Goal: Browse casually

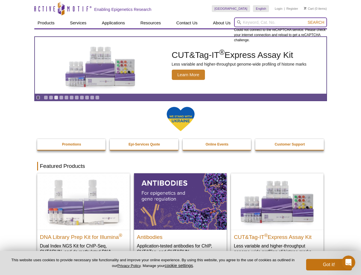
click at [281, 22] on input "search" at bounding box center [280, 22] width 93 height 10
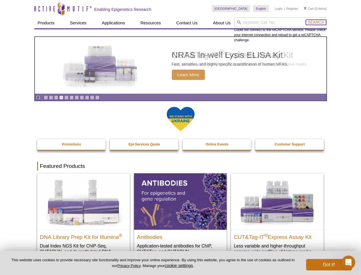
click at [316, 22] on span "Search" at bounding box center [316, 22] width 17 height 5
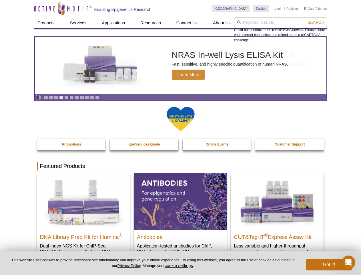
click at [38, 97] on icon "Pause" at bounding box center [38, 98] width 4 height 4
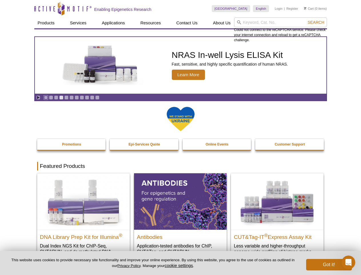
click at [46, 97] on link "Go to slide 1" at bounding box center [46, 97] width 4 height 4
click at [51, 97] on link "Go to slide 2" at bounding box center [51, 97] width 4 height 4
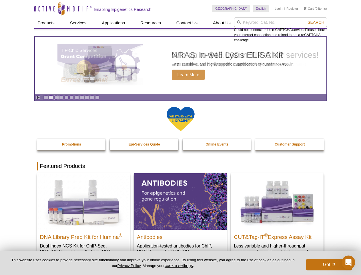
click at [56, 97] on link "Go to slide 3" at bounding box center [56, 97] width 4 height 4
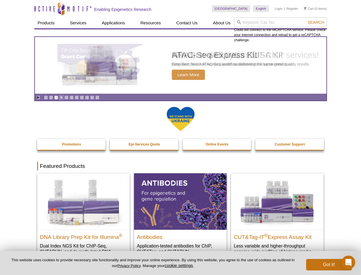
click at [61, 97] on link "Go to slide 4" at bounding box center [61, 97] width 4 height 4
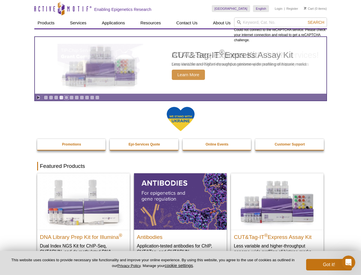
click at [66, 97] on link "Go to slide 5" at bounding box center [66, 97] width 4 height 4
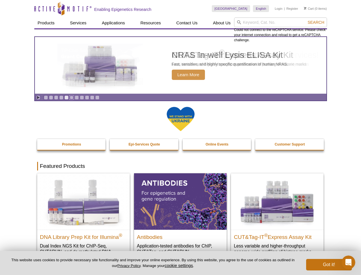
click at [72, 97] on link "Go to slide 6" at bounding box center [72, 97] width 4 height 4
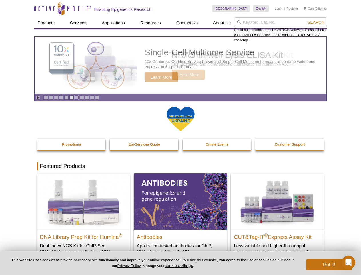
click at [77, 97] on link "Go to slide 7" at bounding box center [77, 97] width 4 height 4
